Goal: Information Seeking & Learning: Learn about a topic

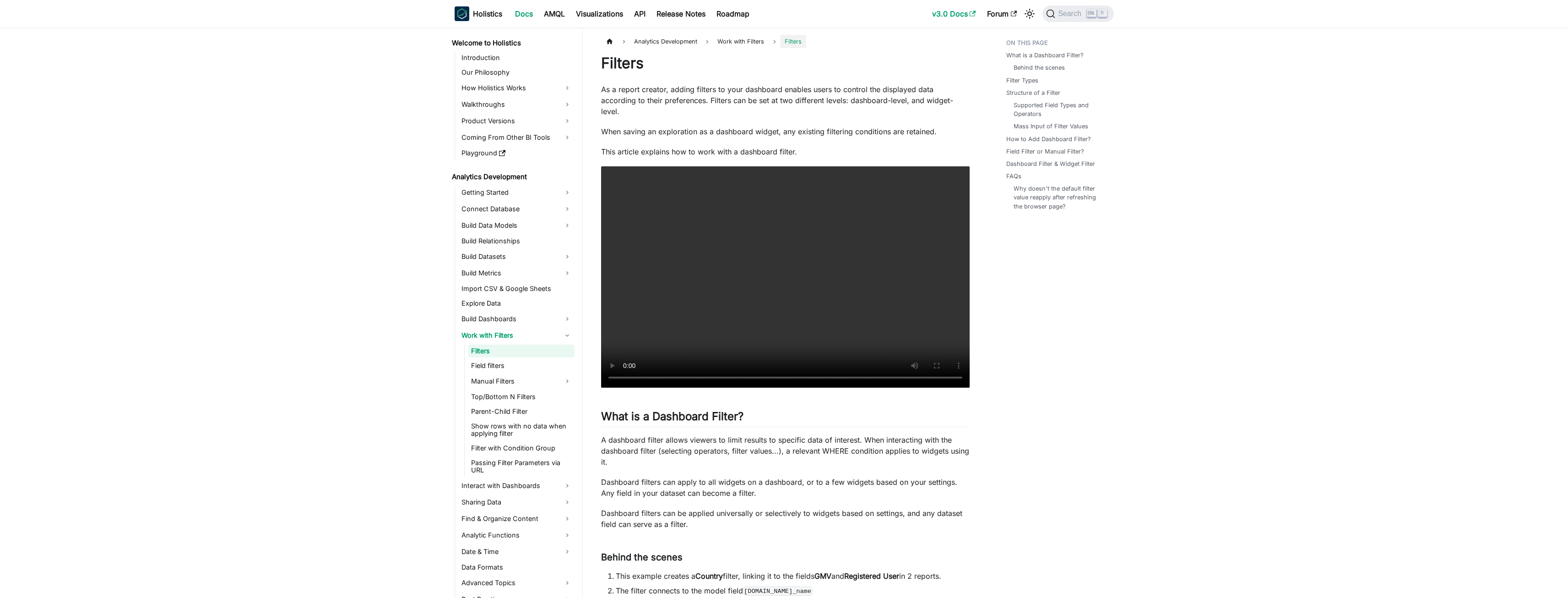
click at [947, 15] on link "v3.0 Docs" at bounding box center [954, 13] width 55 height 15
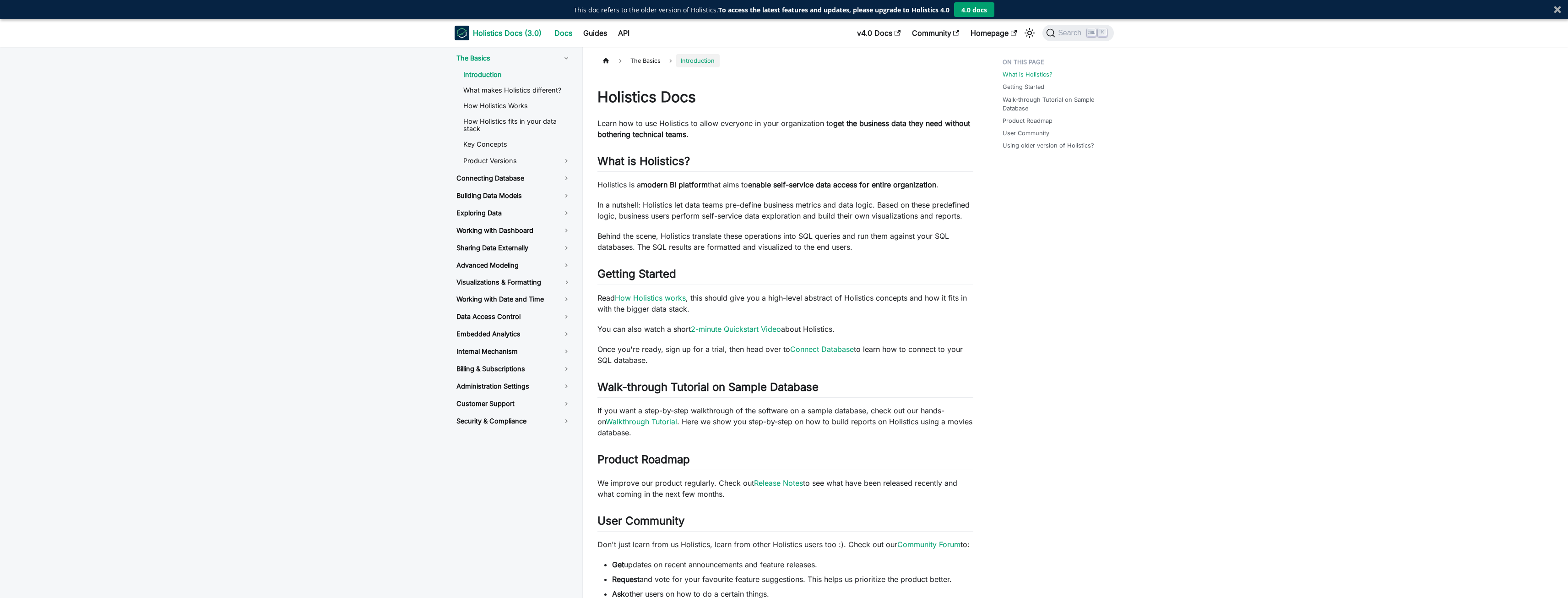
click at [518, 33] on b "Holistics Docs (3.0)" at bounding box center [507, 33] width 69 height 11
click at [507, 267] on link "Advanced Modeling" at bounding box center [514, 265] width 129 height 15
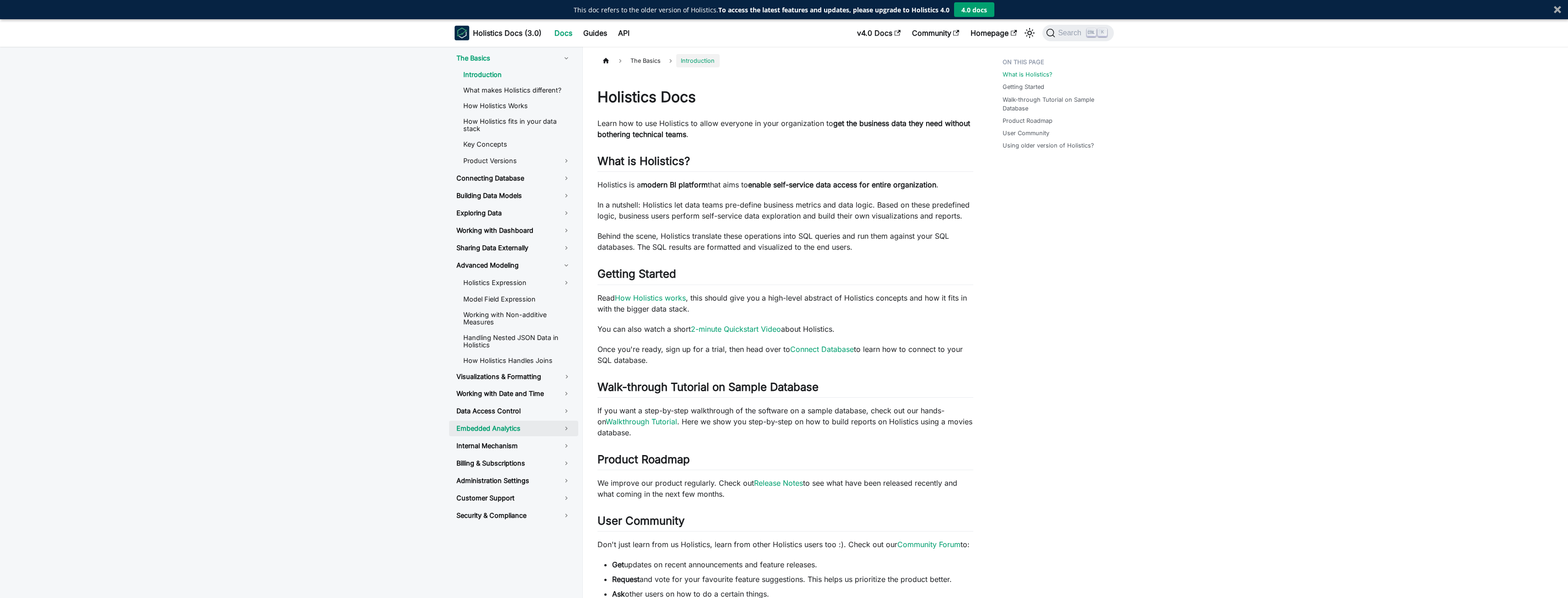
click at [493, 431] on link "Embedded Analytics" at bounding box center [514, 428] width 129 height 15
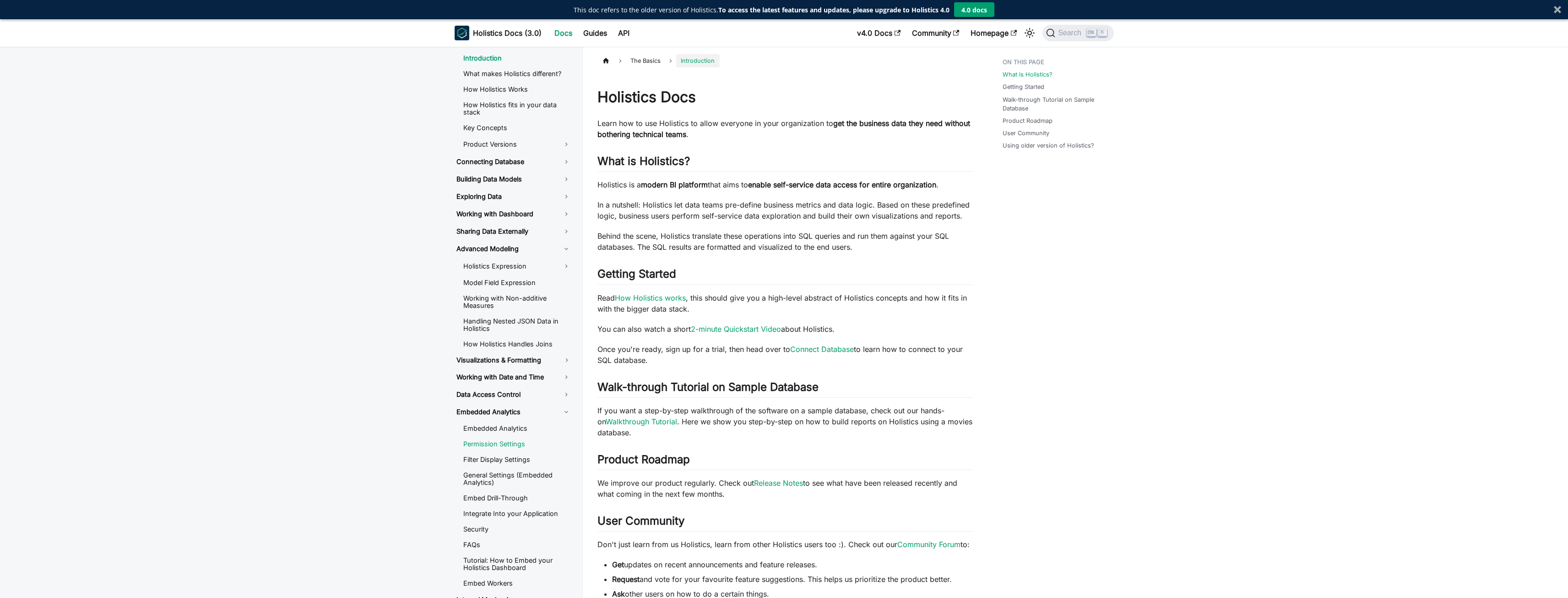
scroll to position [46, 0]
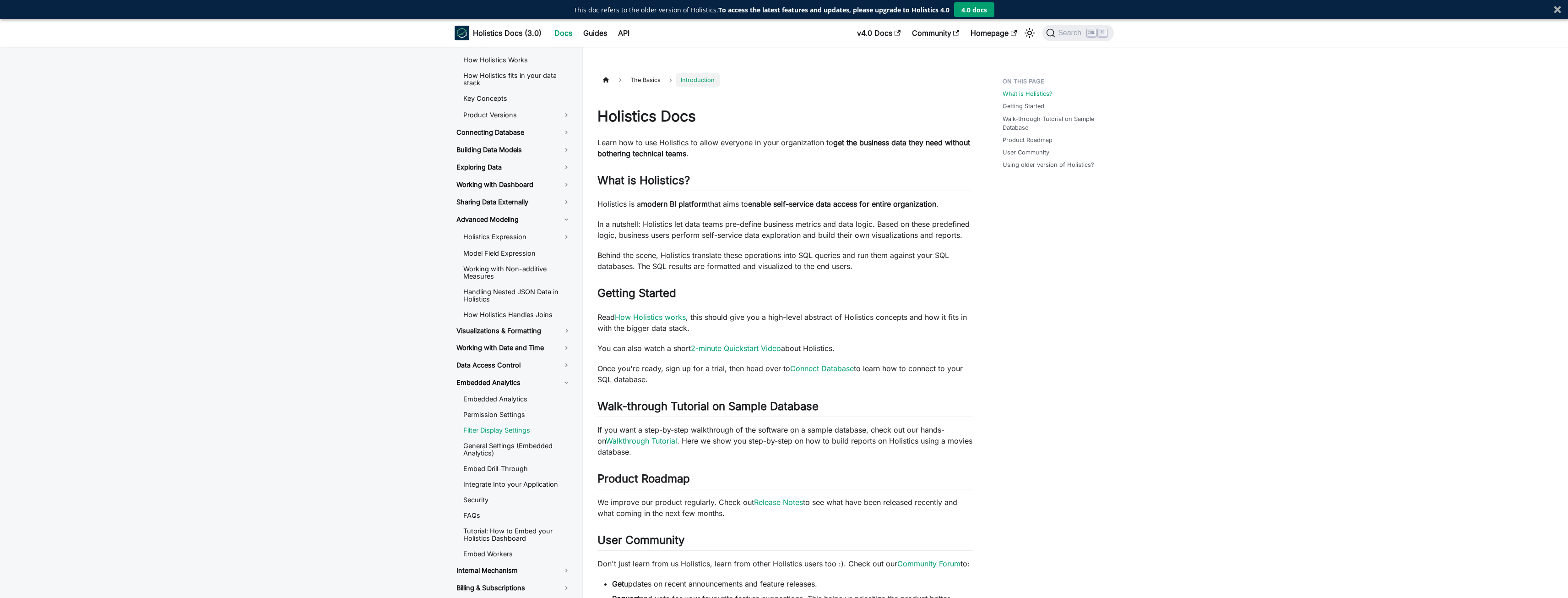
click at [491, 428] on link "Filter Display Settings" at bounding box center [517, 430] width 122 height 14
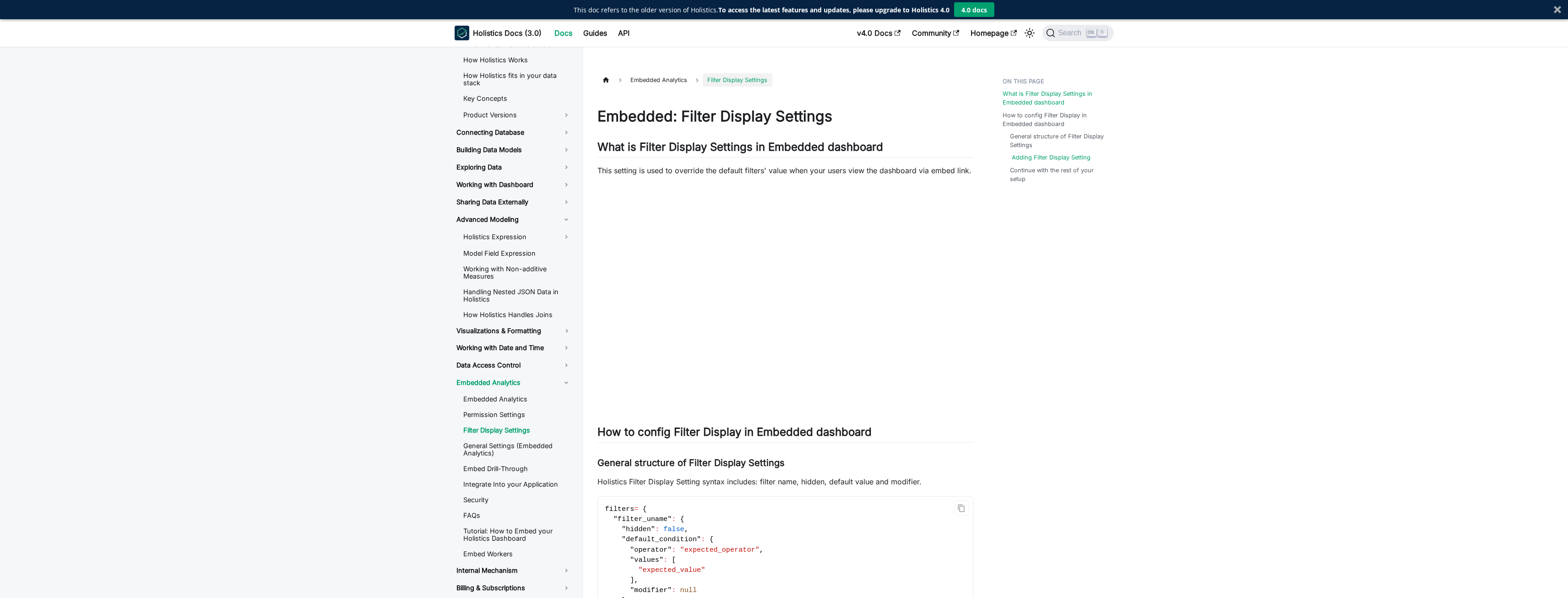
click at [1059, 159] on link "Adding Filter Display Setting" at bounding box center [1051, 157] width 79 height 9
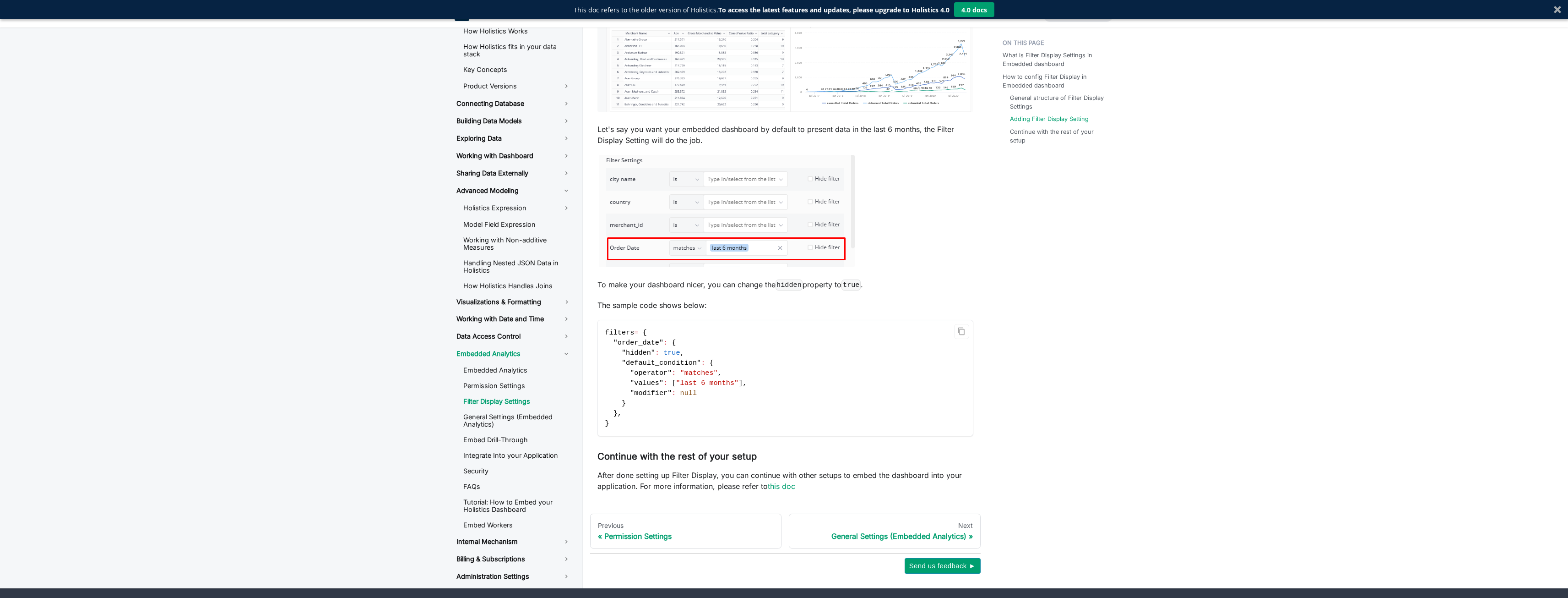
scroll to position [1021, 0]
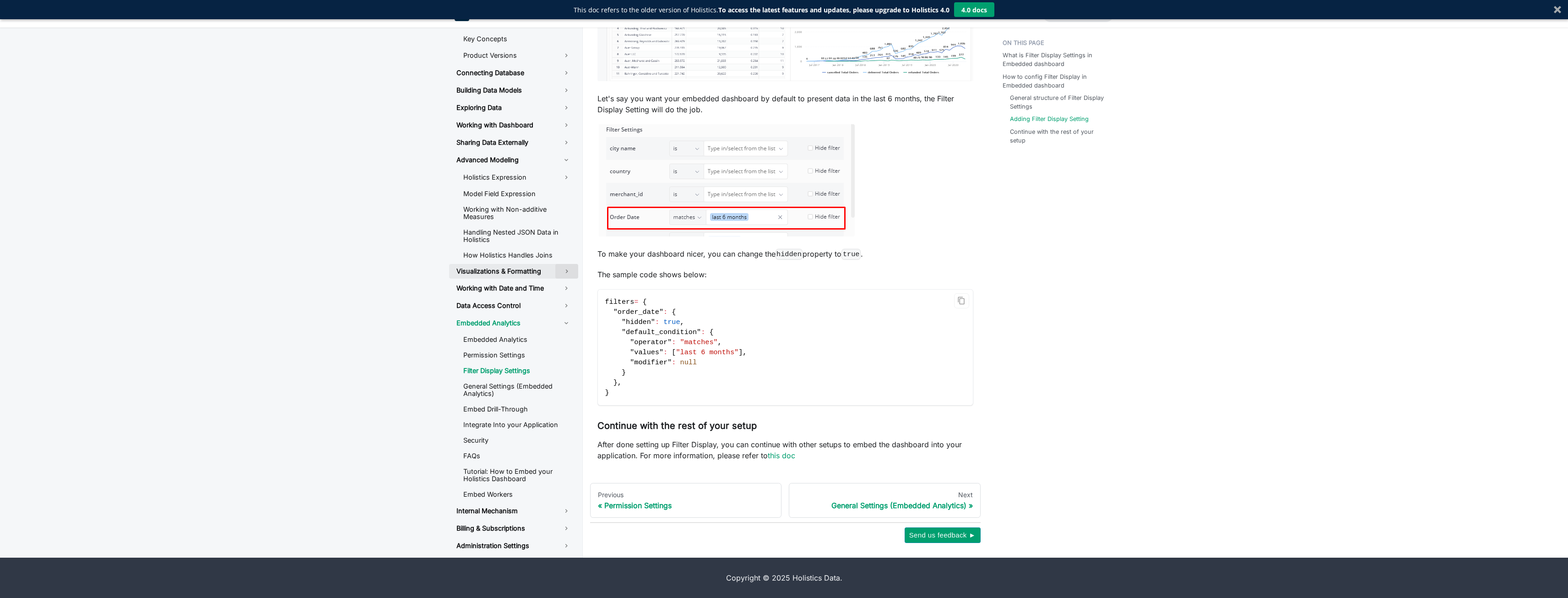
click at [561, 270] on button "Toggle the collapsible sidebar category 'Visualizations & Formatting'" at bounding box center [567, 271] width 23 height 15
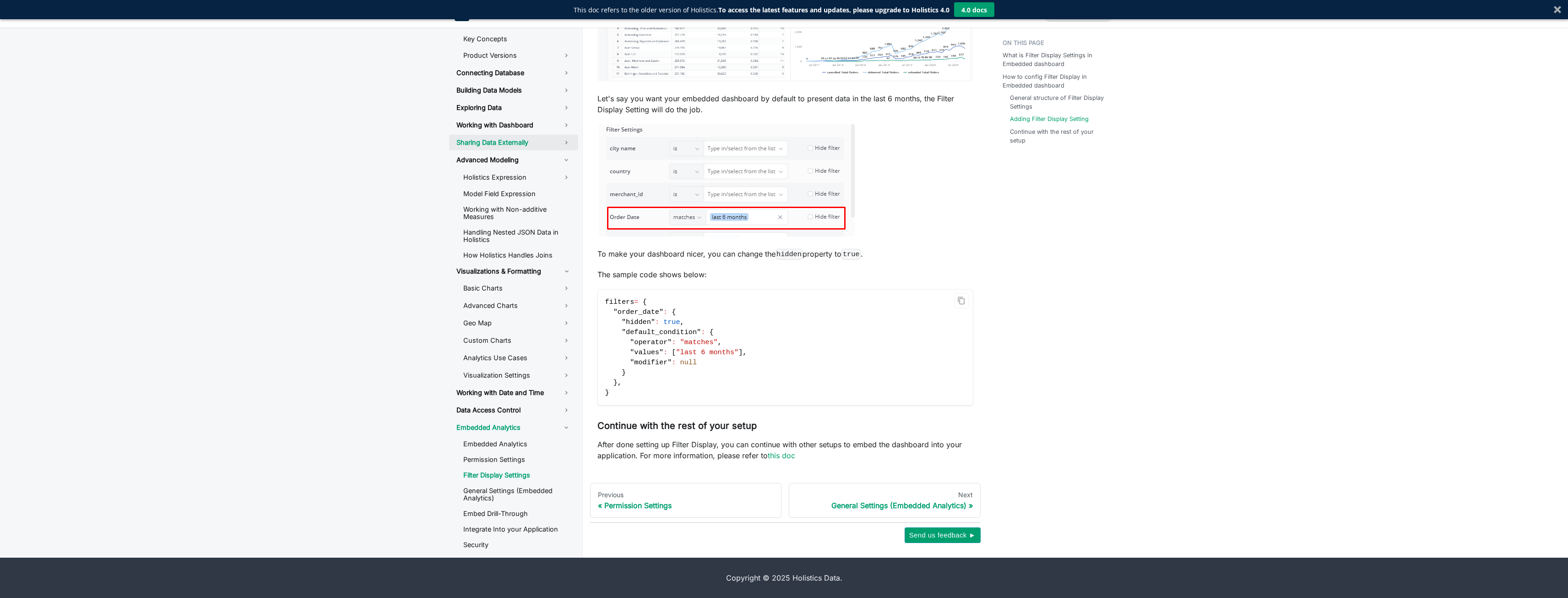
click at [509, 138] on link "Sharing Data Externally" at bounding box center [514, 142] width 129 height 15
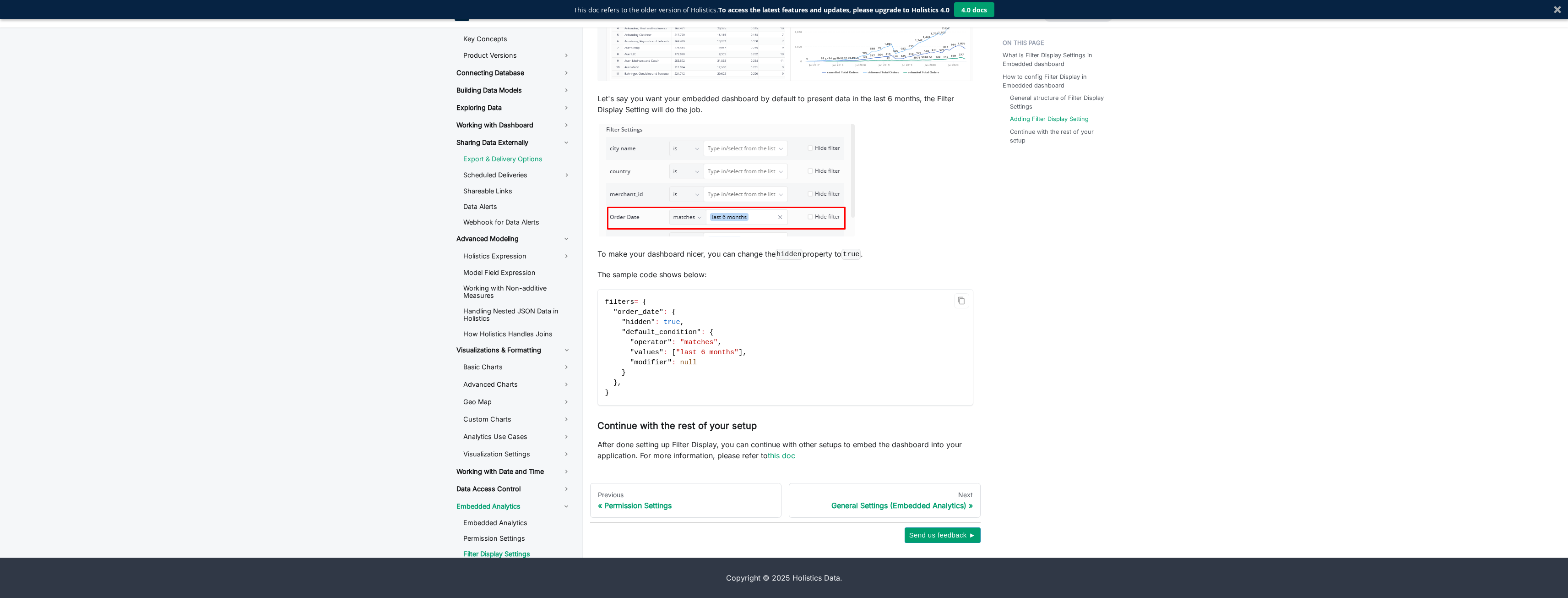
click at [498, 153] on link "Export & Delivery Options" at bounding box center [517, 159] width 122 height 14
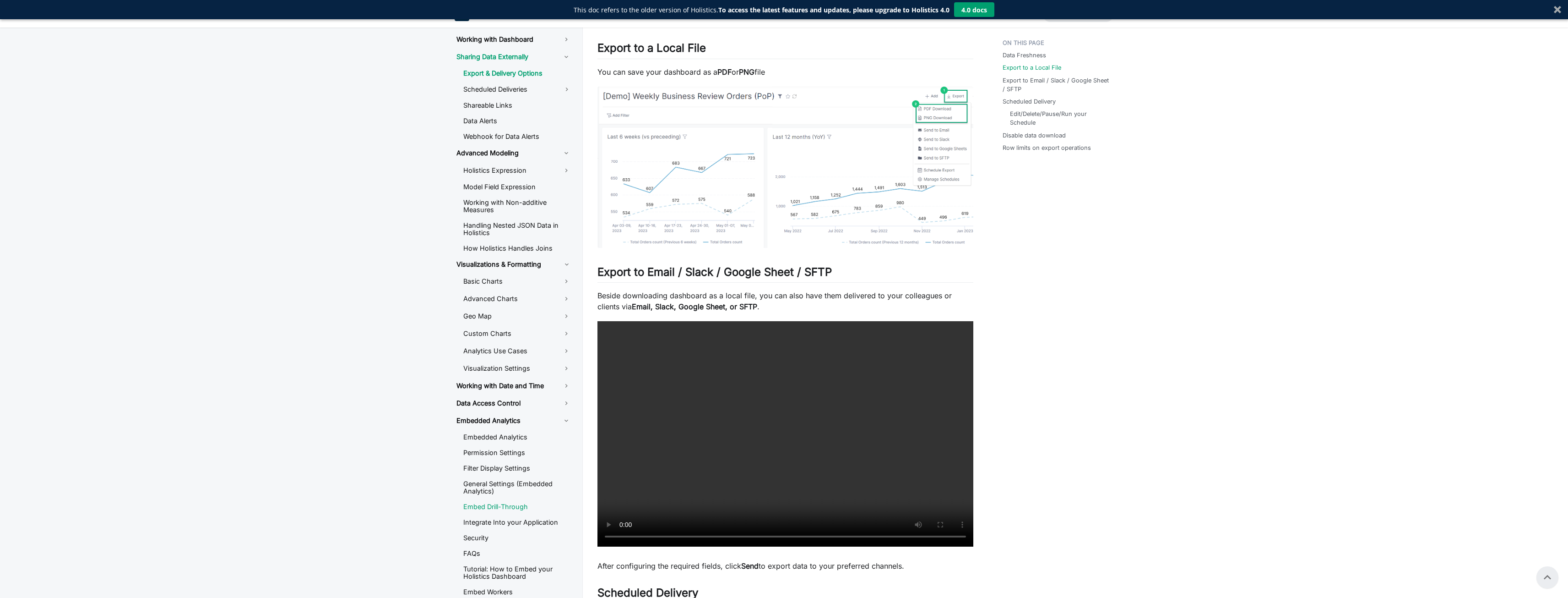
scroll to position [229, 0]
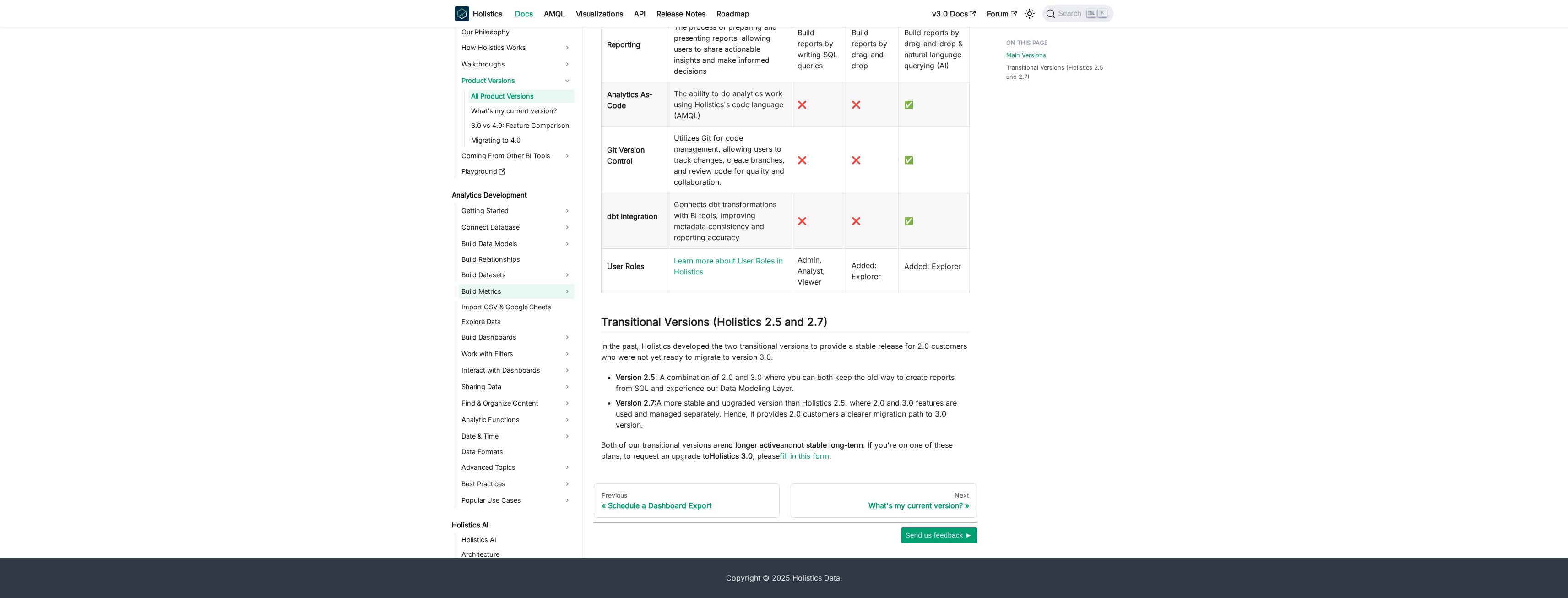
click at [555, 293] on link "Build Metrics" at bounding box center [516, 291] width 116 height 15
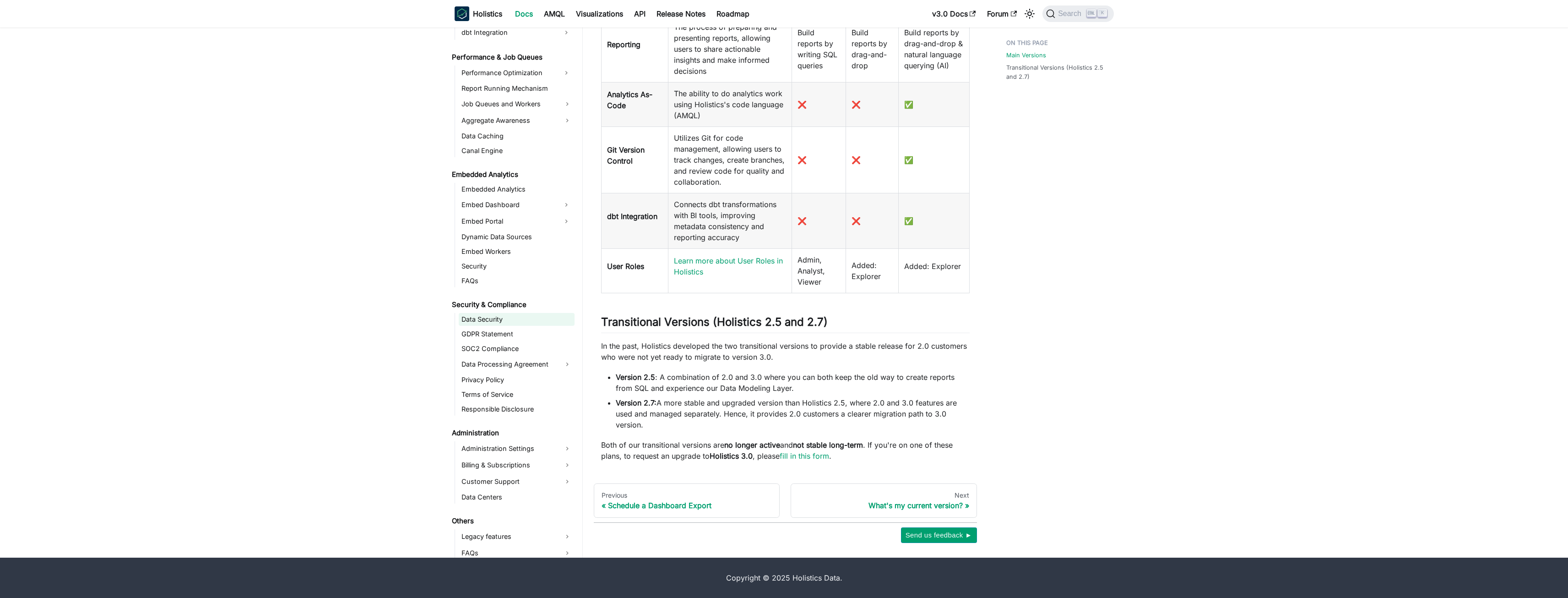
scroll to position [855, 0]
